Goal: Task Accomplishment & Management: Manage account settings

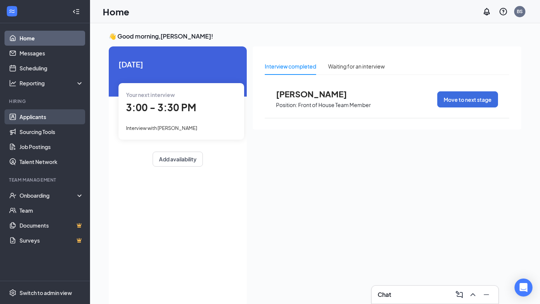
click at [52, 120] on link "Applicants" at bounding box center [51, 116] width 64 height 15
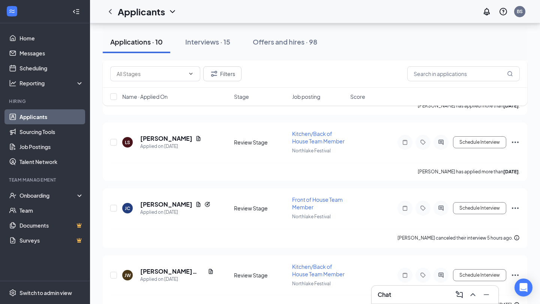
scroll to position [499, 0]
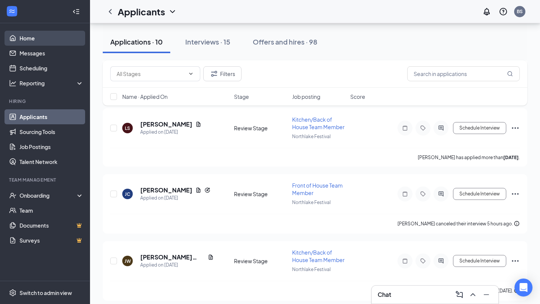
click at [61, 34] on link "Home" at bounding box center [51, 38] width 64 height 15
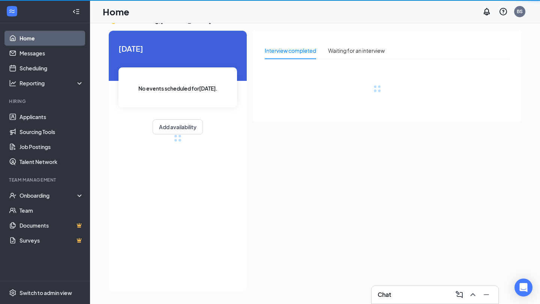
scroll to position [16, 0]
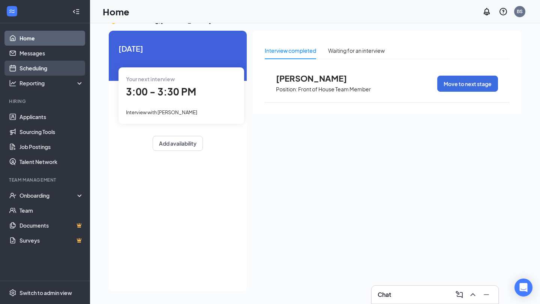
click at [43, 69] on link "Scheduling" at bounding box center [51, 68] width 64 height 15
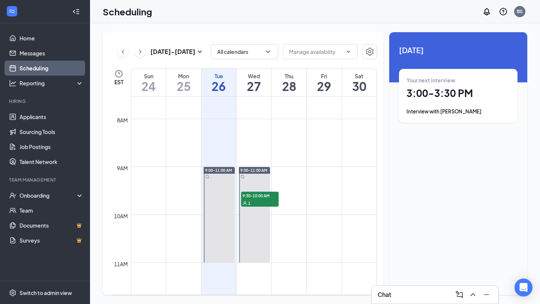
scroll to position [362, 0]
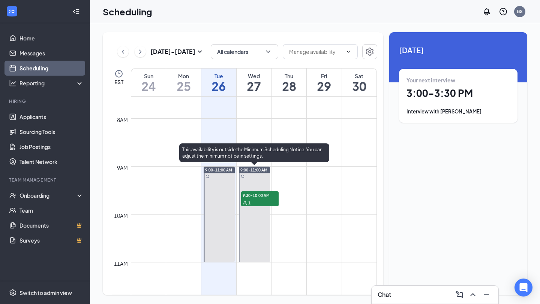
click at [257, 195] on span "9:30-10:00 AM" at bounding box center [259, 195] width 37 height 7
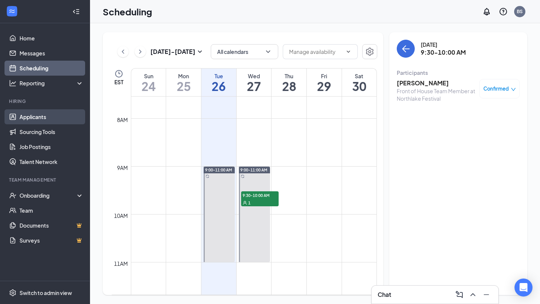
click at [52, 117] on link "Applicants" at bounding box center [51, 116] width 64 height 15
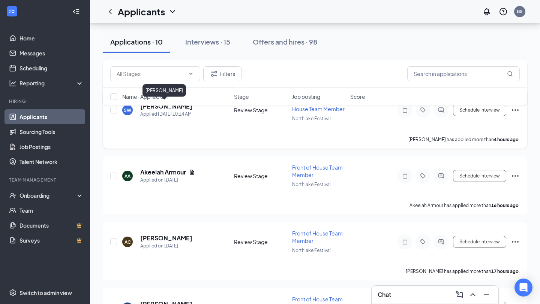
scroll to position [127, 0]
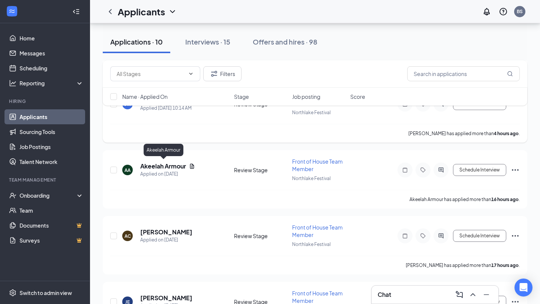
click at [164, 162] on h5 "Akeelah Armour" at bounding box center [163, 166] width 46 height 8
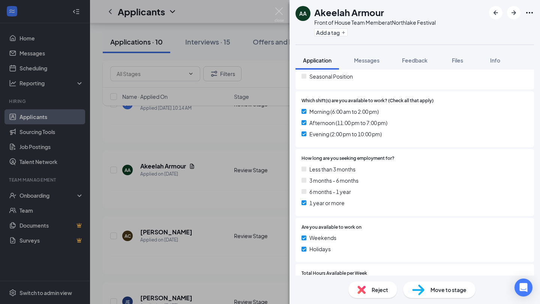
scroll to position [193, 0]
click at [49, 67] on div "AA Akeelah Armour Front of House Team Member at Northlake Festival Add a tag Ap…" at bounding box center [270, 152] width 540 height 304
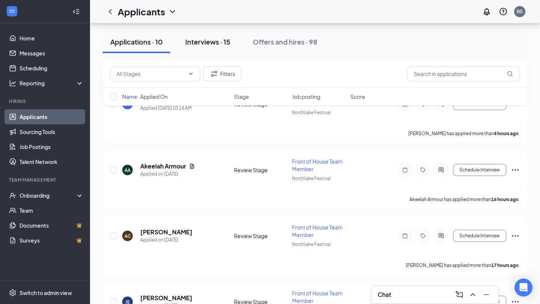
click at [213, 41] on div "Interviews · 15" at bounding box center [207, 41] width 45 height 9
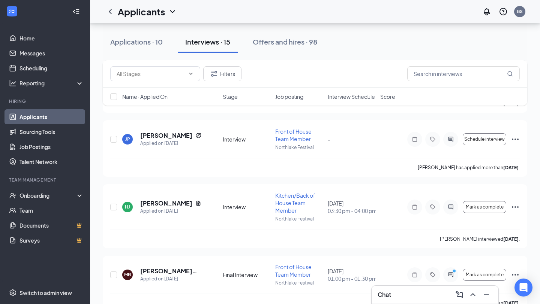
scroll to position [864, 0]
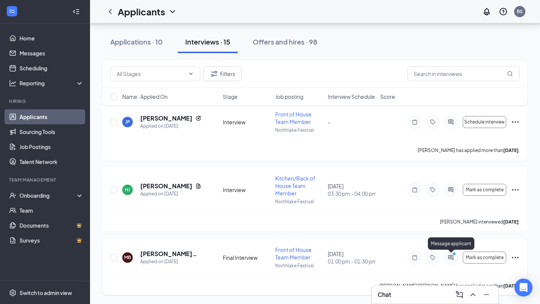
click at [454, 255] on circle "PrimaryDot" at bounding box center [453, 253] width 3 height 3
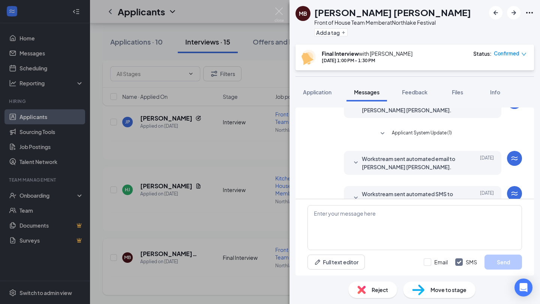
scroll to position [257, 0]
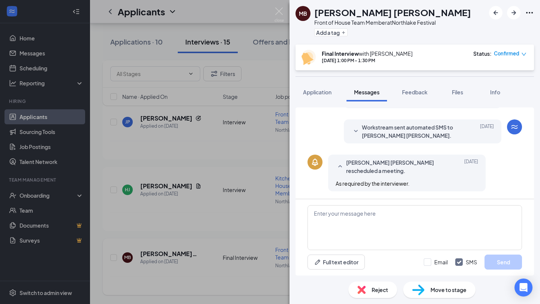
click at [223, 190] on div "MB [PERSON_NAME] [PERSON_NAME] Front of House Team Member at Northlake Festival…" at bounding box center [270, 152] width 540 height 304
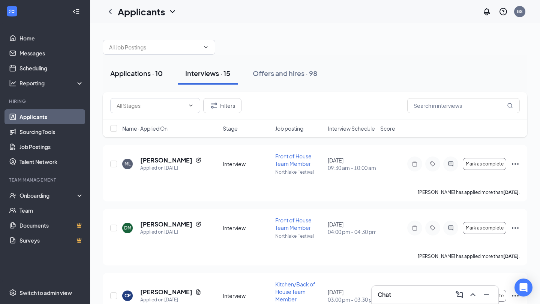
click at [146, 73] on div "Applications · 10" at bounding box center [136, 73] width 52 height 9
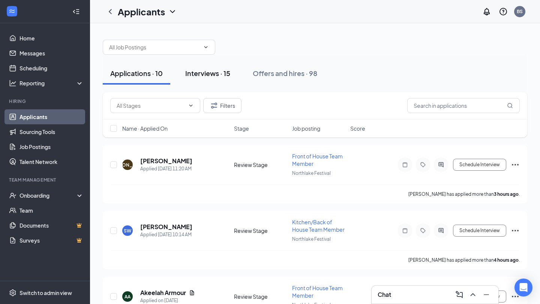
click at [219, 79] on button "Interviews · 15" at bounding box center [208, 73] width 60 height 22
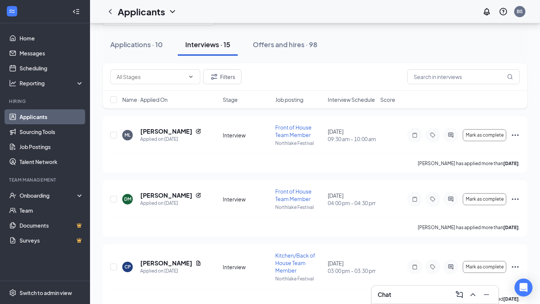
scroll to position [25, 0]
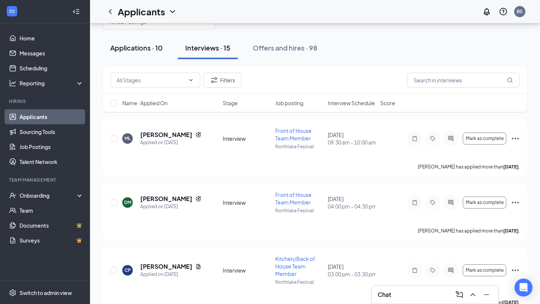
click at [145, 51] on div "Applications · 10" at bounding box center [136, 47] width 52 height 9
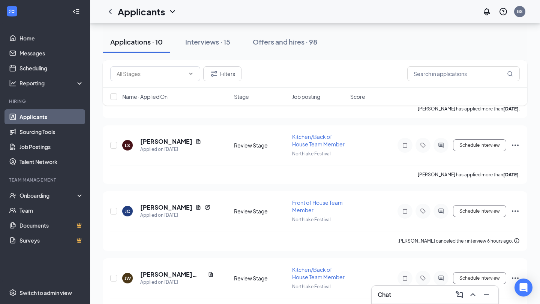
scroll to position [564, 0]
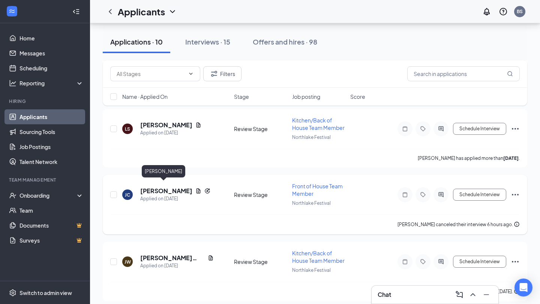
click at [155, 187] on h5 "[PERSON_NAME]" at bounding box center [166, 191] width 52 height 8
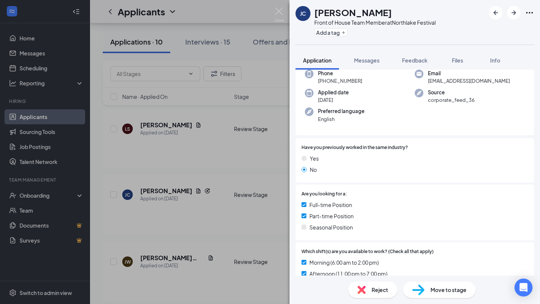
scroll to position [187, 0]
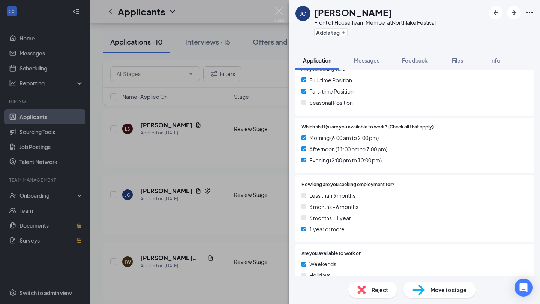
click at [378, 287] on span "Reject" at bounding box center [380, 290] width 16 height 8
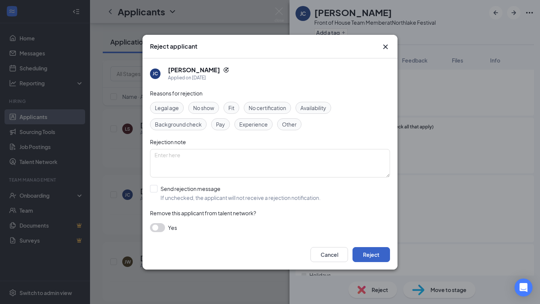
click at [370, 253] on button "Reject" at bounding box center [370, 254] width 37 height 15
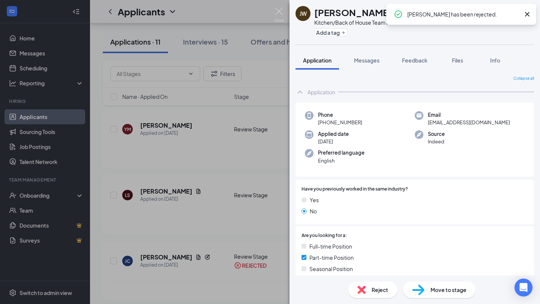
click at [222, 180] on div "[PERSON_NAME] [PERSON_NAME]'l White Kitchen/Back of House Team Member at Northl…" at bounding box center [270, 152] width 540 height 304
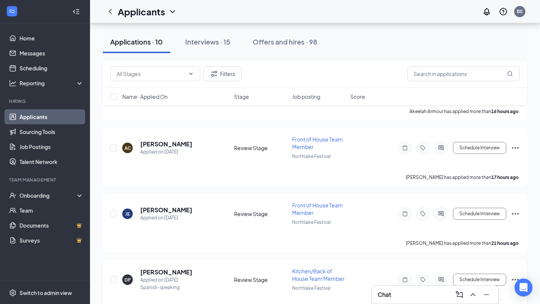
scroll to position [277, 0]
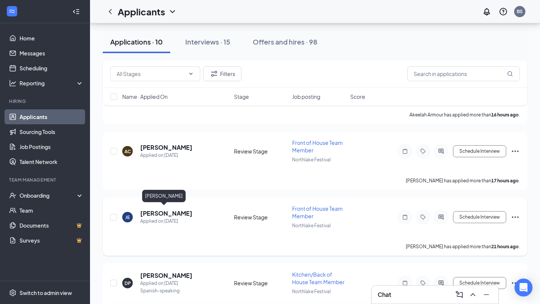
click at [168, 213] on h5 "[PERSON_NAME]" at bounding box center [166, 214] width 52 height 8
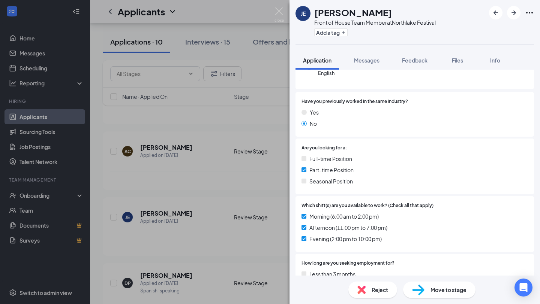
scroll to position [125, 0]
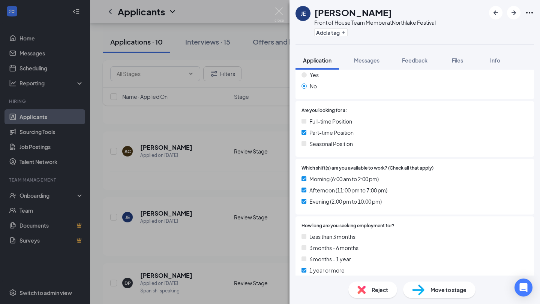
click at [439, 283] on div "Move to stage" at bounding box center [439, 290] width 72 height 16
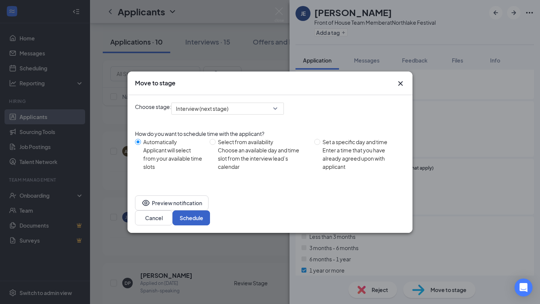
click at [210, 212] on button "Schedule" at bounding box center [190, 218] width 37 height 15
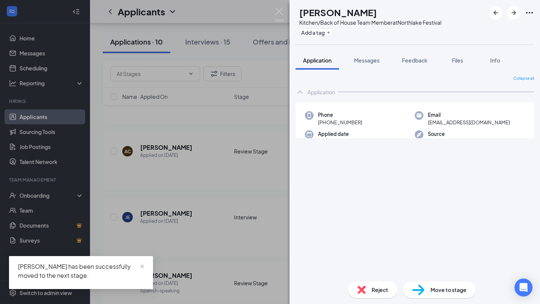
click at [214, 191] on div "DP [PERSON_NAME] Kitchen/Back of House Team Member at Northlake Festival Add a …" at bounding box center [270, 152] width 540 height 304
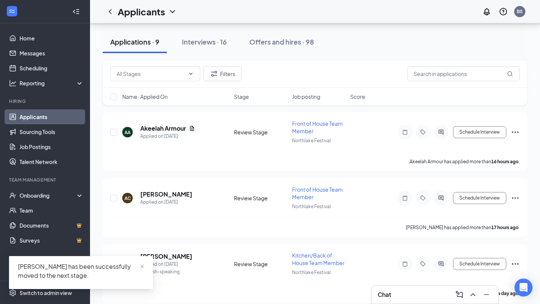
scroll to position [229, 0]
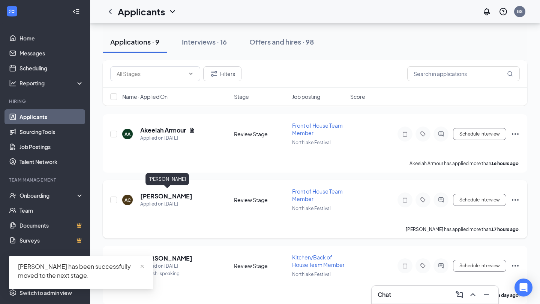
click at [175, 193] on h5 "[PERSON_NAME]" at bounding box center [166, 196] width 52 height 8
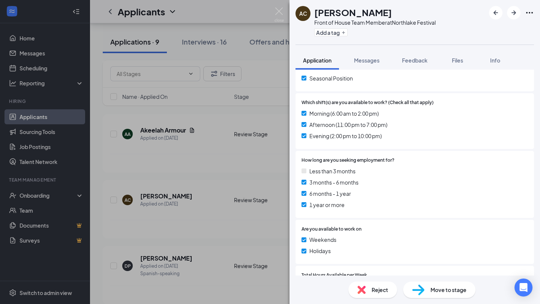
scroll to position [205, 0]
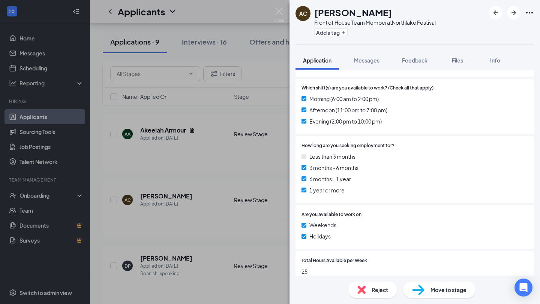
click at [375, 293] on span "Reject" at bounding box center [380, 290] width 16 height 8
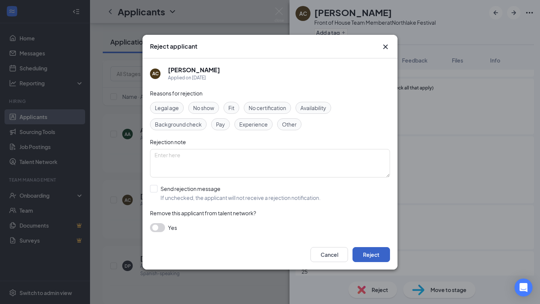
click at [375, 258] on button "Reject" at bounding box center [370, 254] width 37 height 15
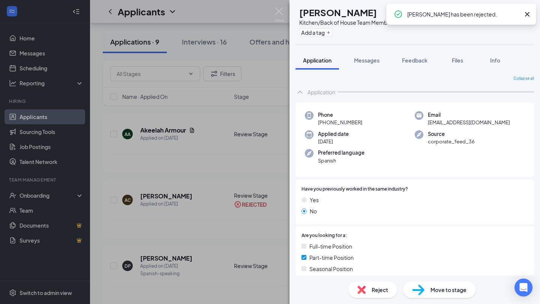
click at [184, 165] on div "DP [PERSON_NAME] Kitchen/Back of House Team Member at Northlake Festival Add a …" at bounding box center [270, 152] width 540 height 304
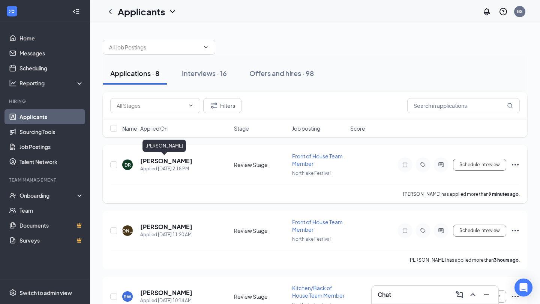
click at [155, 161] on h5 "[PERSON_NAME]" at bounding box center [166, 161] width 52 height 8
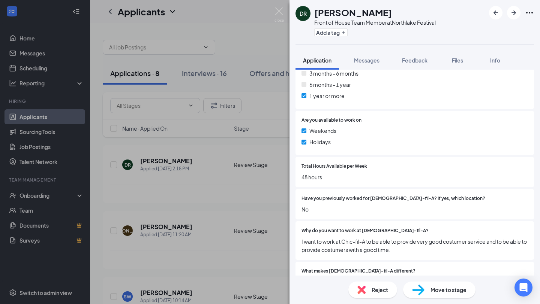
scroll to position [301, 0]
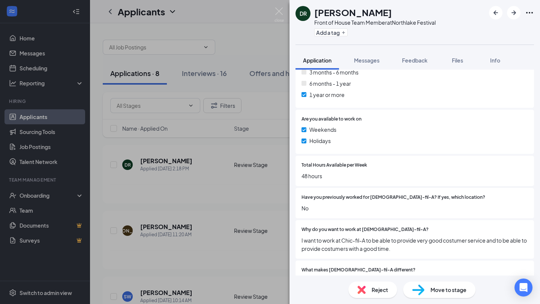
click at [423, 294] on img at bounding box center [418, 290] width 12 height 11
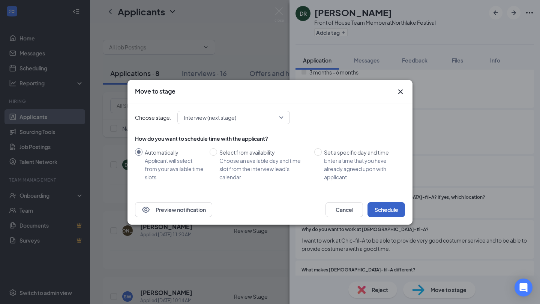
click at [390, 214] on button "Schedule" at bounding box center [385, 209] width 37 height 15
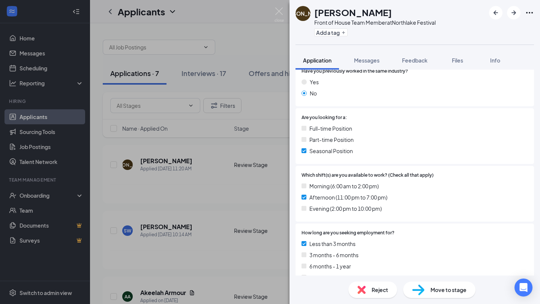
scroll to position [127, 0]
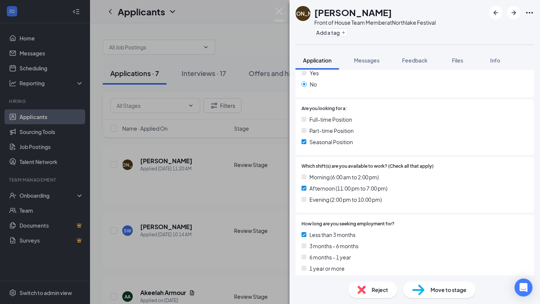
click at [374, 289] on span "Reject" at bounding box center [380, 290] width 16 height 8
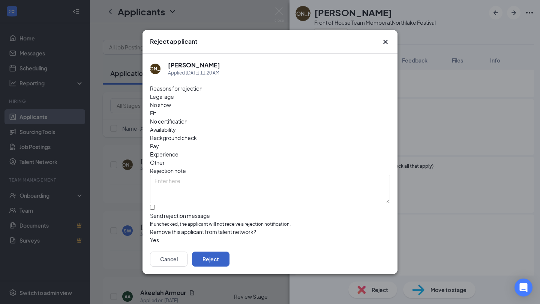
click at [229, 252] on button "Reject" at bounding box center [210, 259] width 37 height 15
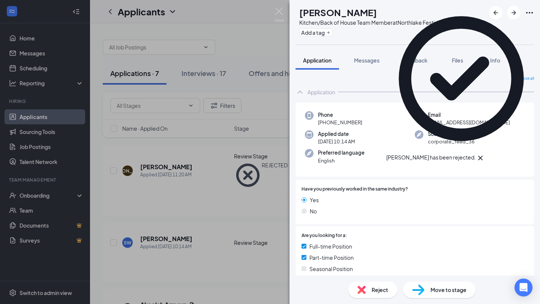
click at [222, 247] on div "SW Sophia Webb Kitchen/Back of House Team Member at Northlake Festival Add a ta…" at bounding box center [270, 152] width 540 height 304
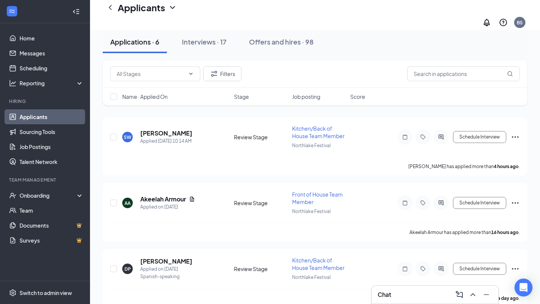
scroll to position [37, 0]
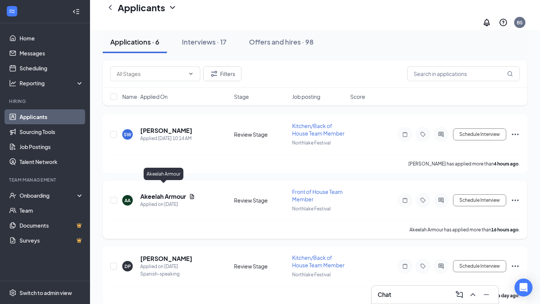
click at [171, 193] on h5 "Akeelah Armour" at bounding box center [163, 197] width 46 height 8
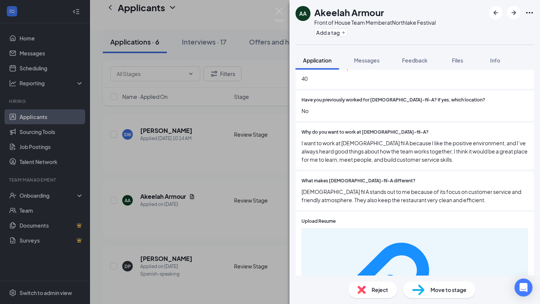
scroll to position [399, 0]
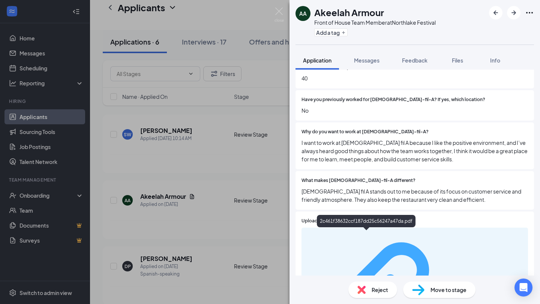
click at [453, 301] on div "2c461f38632ccf187dd25c56247a47da.pdf" at bounding box center [488, 304] width 71 height 6
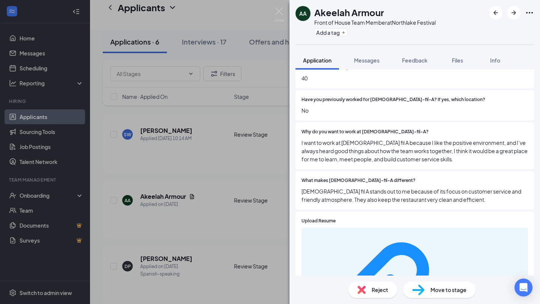
click at [365, 292] on img at bounding box center [361, 290] width 8 height 8
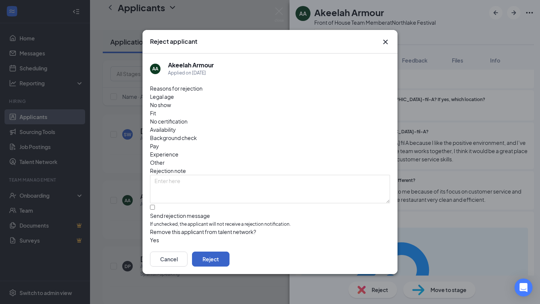
click at [229, 252] on button "Reject" at bounding box center [210, 259] width 37 height 15
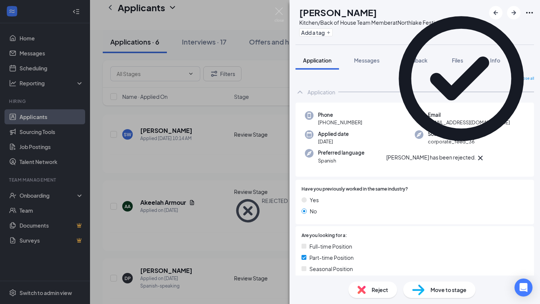
click at [229, 240] on div "DP [PERSON_NAME] Kitchen/Back of House Team Member at Northlake Festival Add a …" at bounding box center [270, 152] width 540 height 304
